Goal: Task Accomplishment & Management: Manage account settings

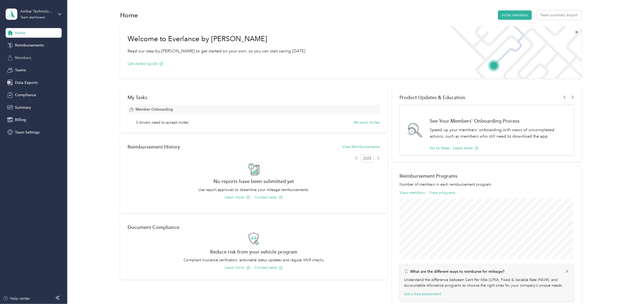
click at [28, 57] on span "Members" at bounding box center [23, 58] width 16 height 6
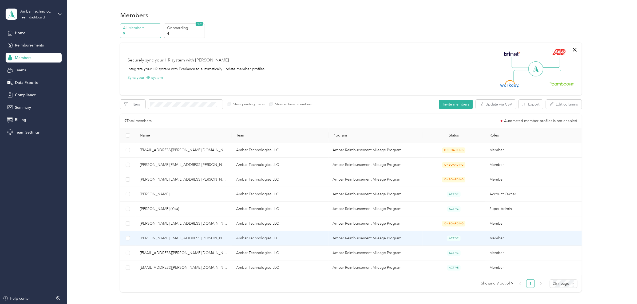
click at [174, 238] on span "[PERSON_NAME][EMAIL_ADDRESS][PERSON_NAME][DOMAIN_NAME]" at bounding box center [184, 238] width 88 height 6
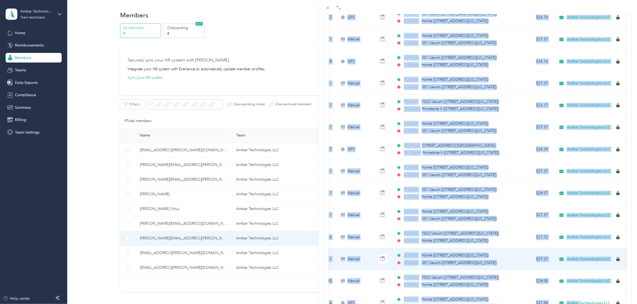
scroll to position [367, 0]
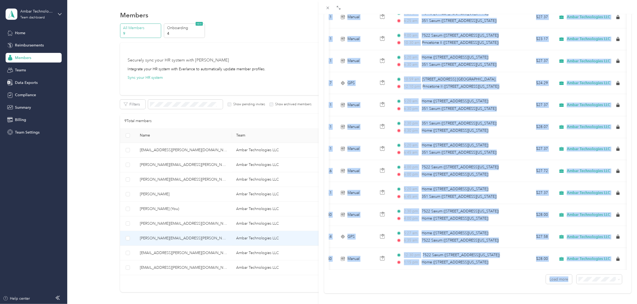
drag, startPoint x: 329, startPoint y: 139, endPoint x: 566, endPoint y: 280, distance: 276.0
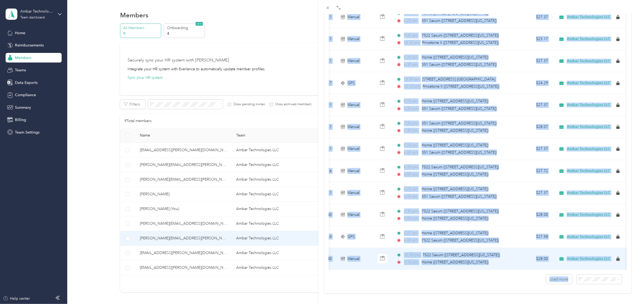
copy div "Sep 30, 2025 39 GPS 4:13 pm 351 Saxum (351 Northeast 77th Street, Miami, Florid…"
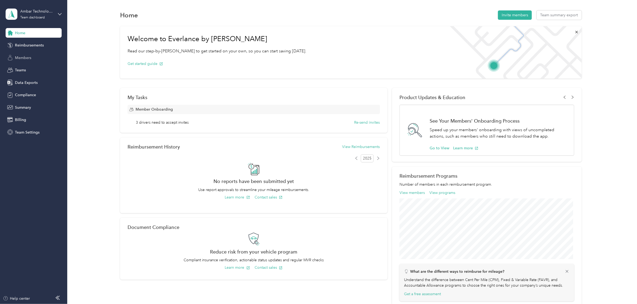
click at [21, 56] on span "Members" at bounding box center [23, 58] width 16 height 6
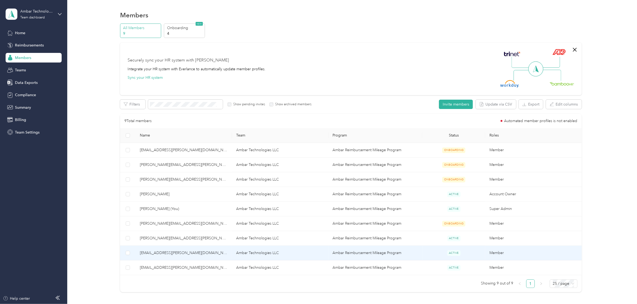
click at [174, 254] on span "[EMAIL_ADDRESS][PERSON_NAME][DOMAIN_NAME]" at bounding box center [184, 253] width 88 height 6
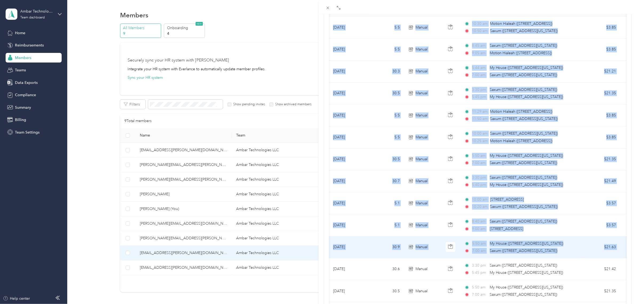
scroll to position [0, 73]
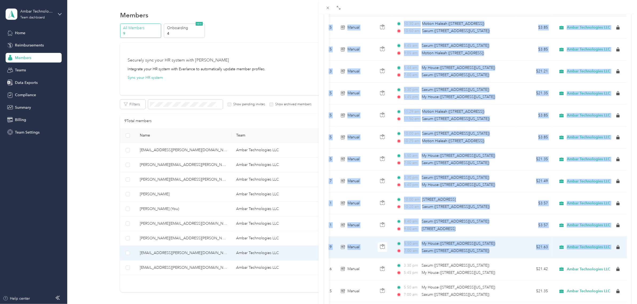
drag, startPoint x: 329, startPoint y: 90, endPoint x: 619, endPoint y: 249, distance: 330.2
click at [621, 250] on tbody "[DATE] 5.5 Manual 10:30 am Motion Hialeah ([STREET_ADDRESS]) 10:50 am Saxum ([S…" at bounding box center [444, 291] width 366 height 548
copy tbody "[DATE] 5.5 Manual 10:30 am Motion Hialeah ([STREET_ADDRESS]) 10:50 am Saxum ([S…"
